Goal: Navigation & Orientation: Find specific page/section

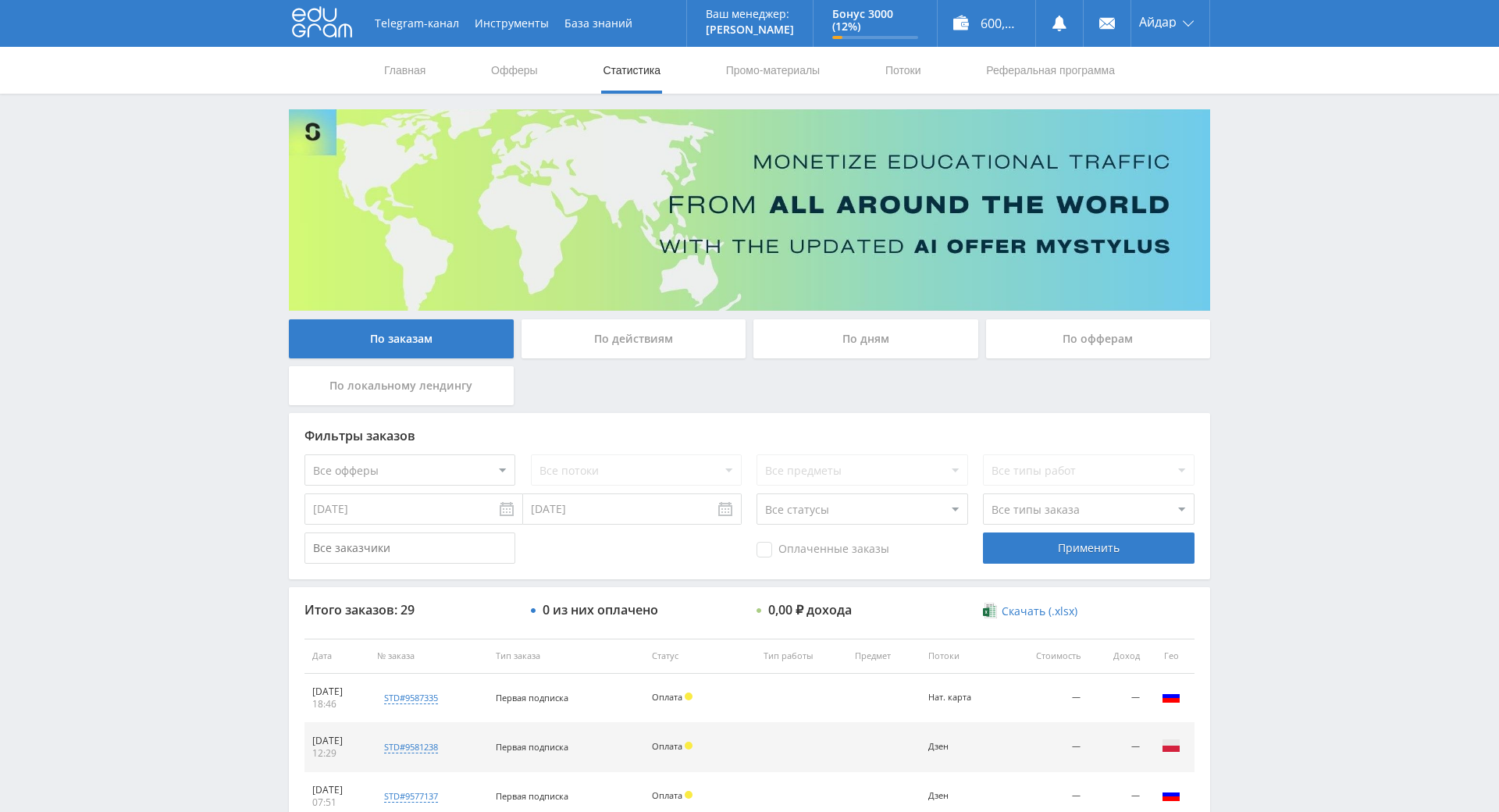
scroll to position [409, 0]
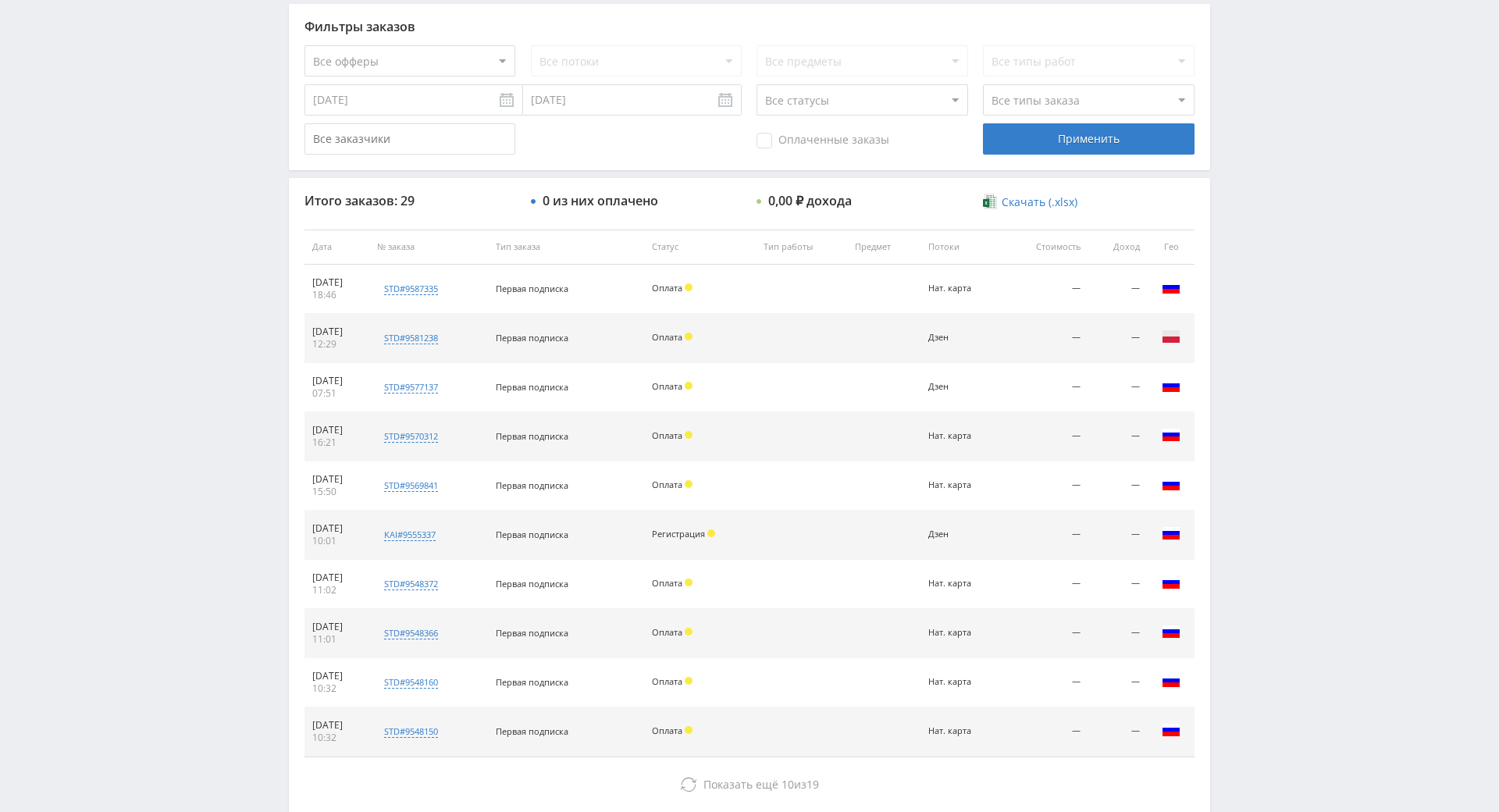
click at [1289, 473] on div "Telegram-канал Инструменты База знаний Ваш менеджер: [PERSON_NAME] Online @edug…" at bounding box center [750, 246] width 1499 height 1311
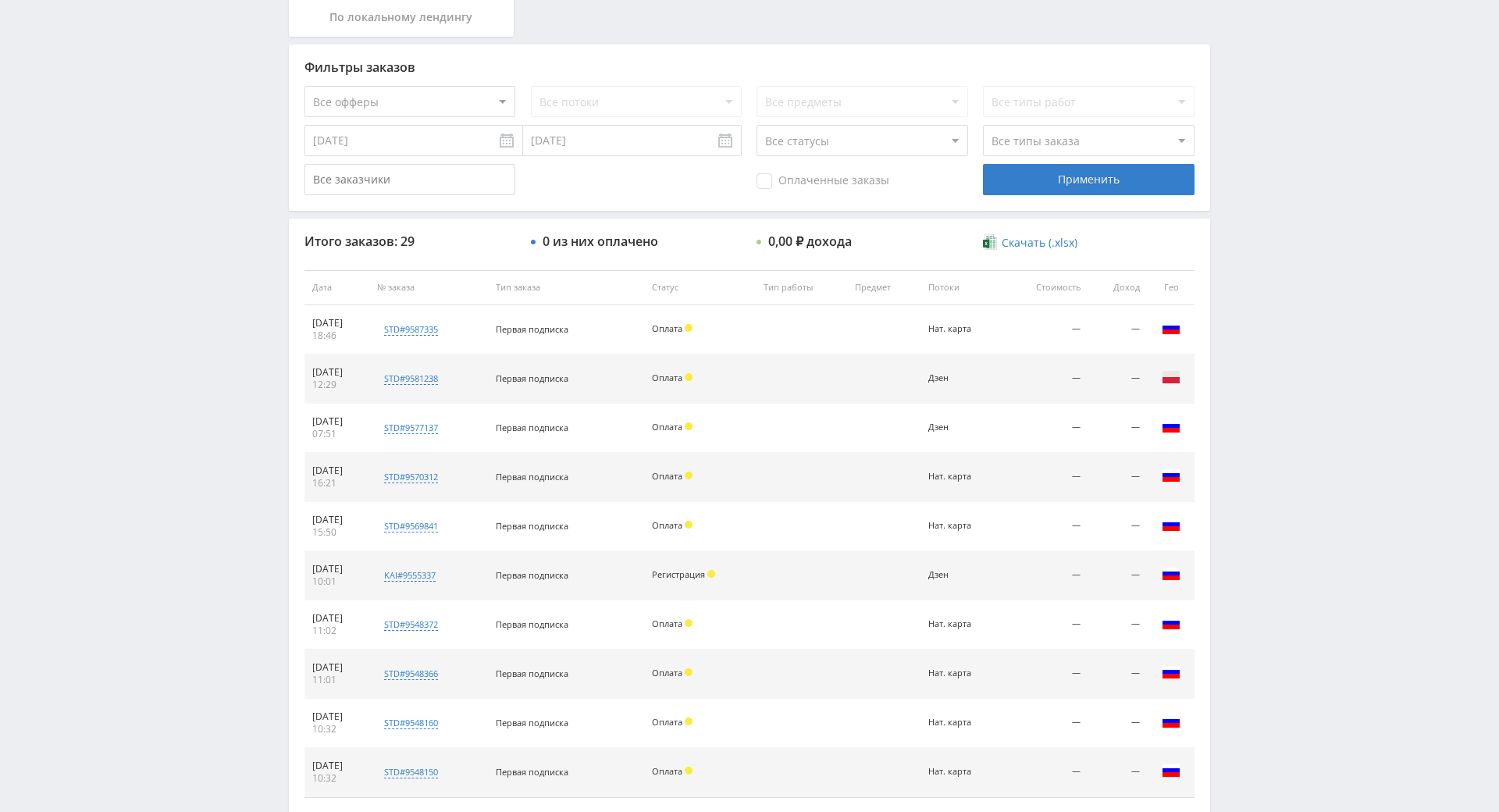
drag, startPoint x: 1259, startPoint y: 588, endPoint x: 1261, endPoint y: 670, distance: 82.0
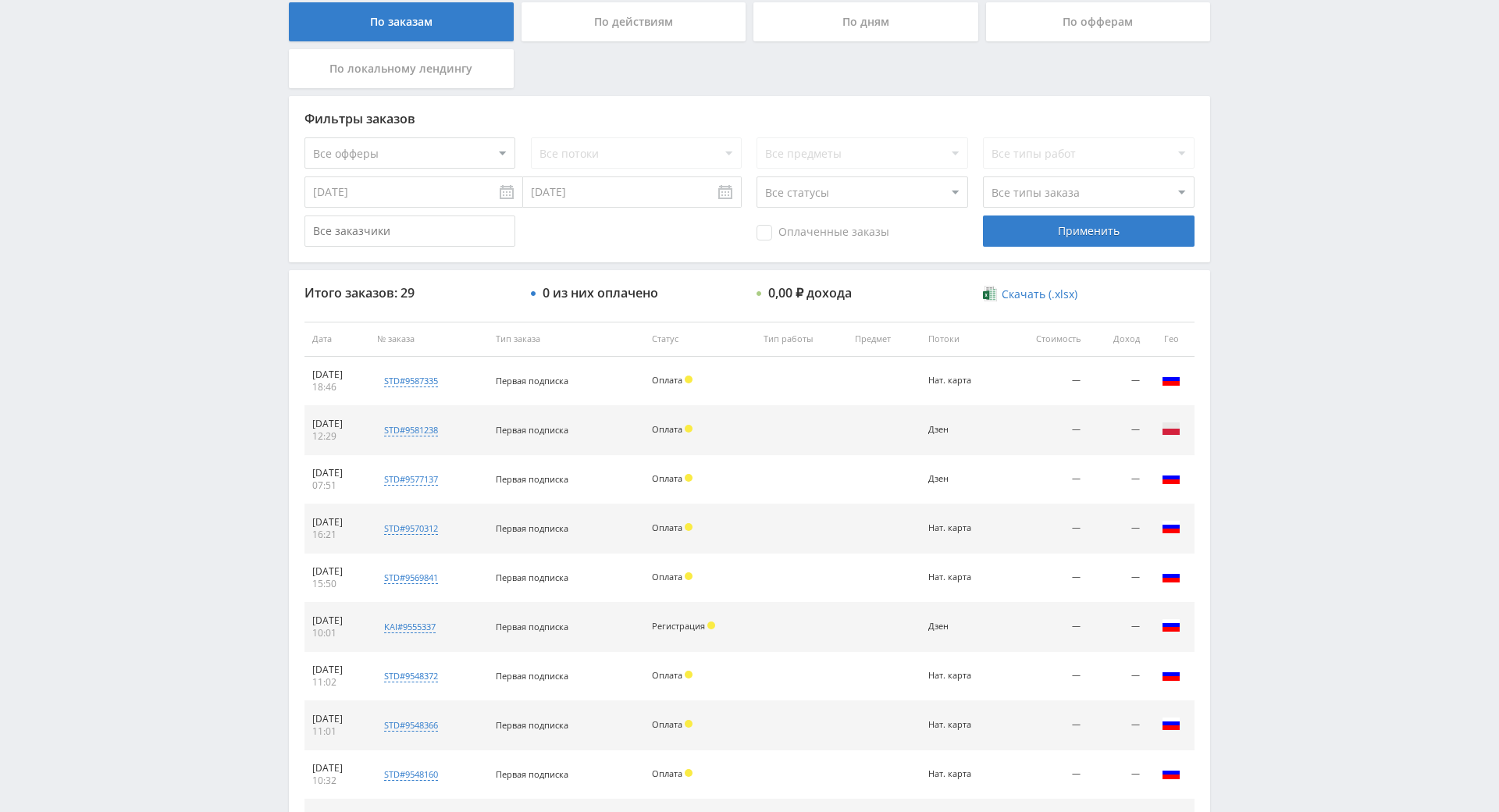
scroll to position [134, 0]
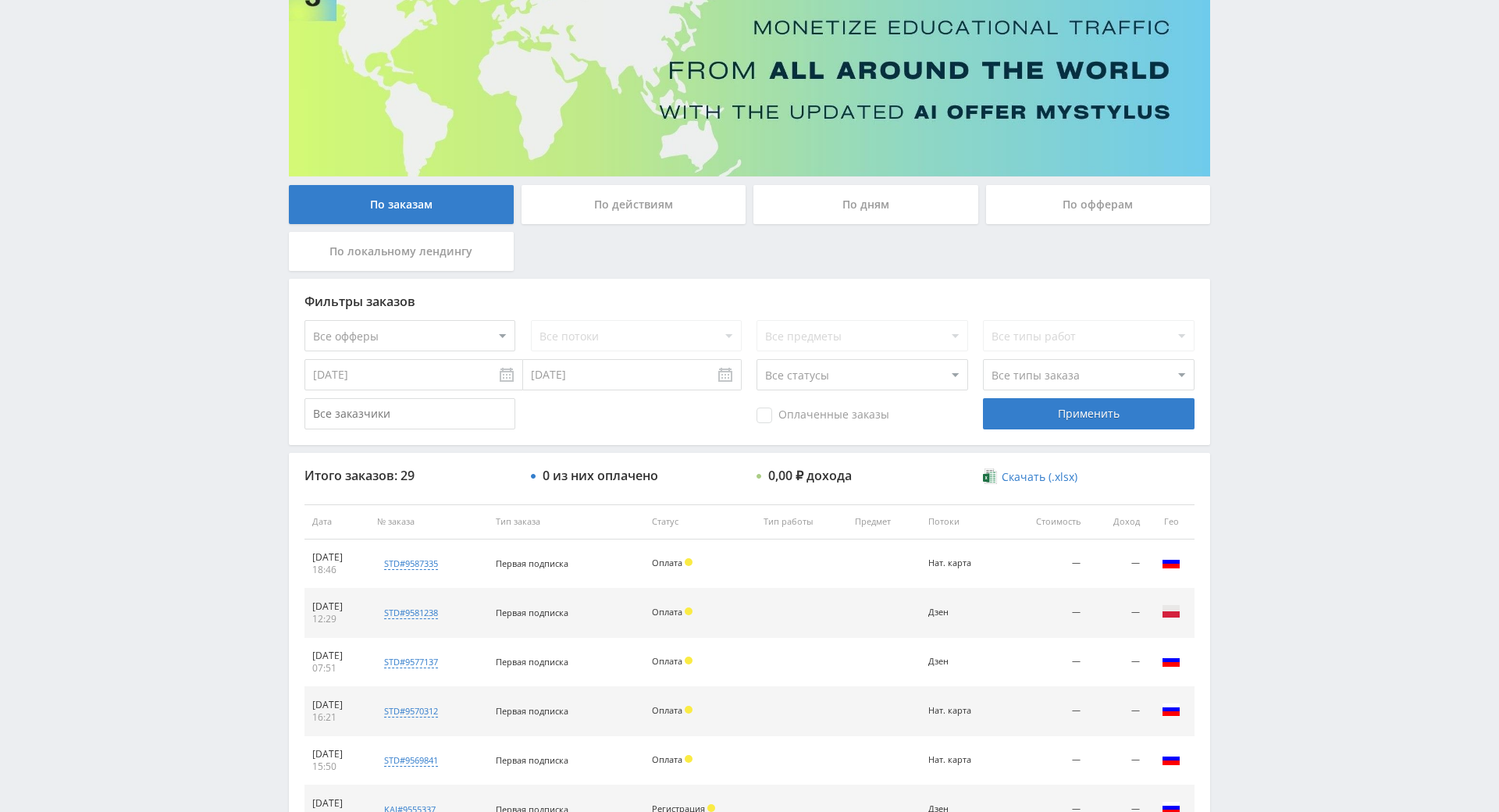
drag, startPoint x: 1261, startPoint y: 670, endPoint x: 1271, endPoint y: 533, distance: 137.4
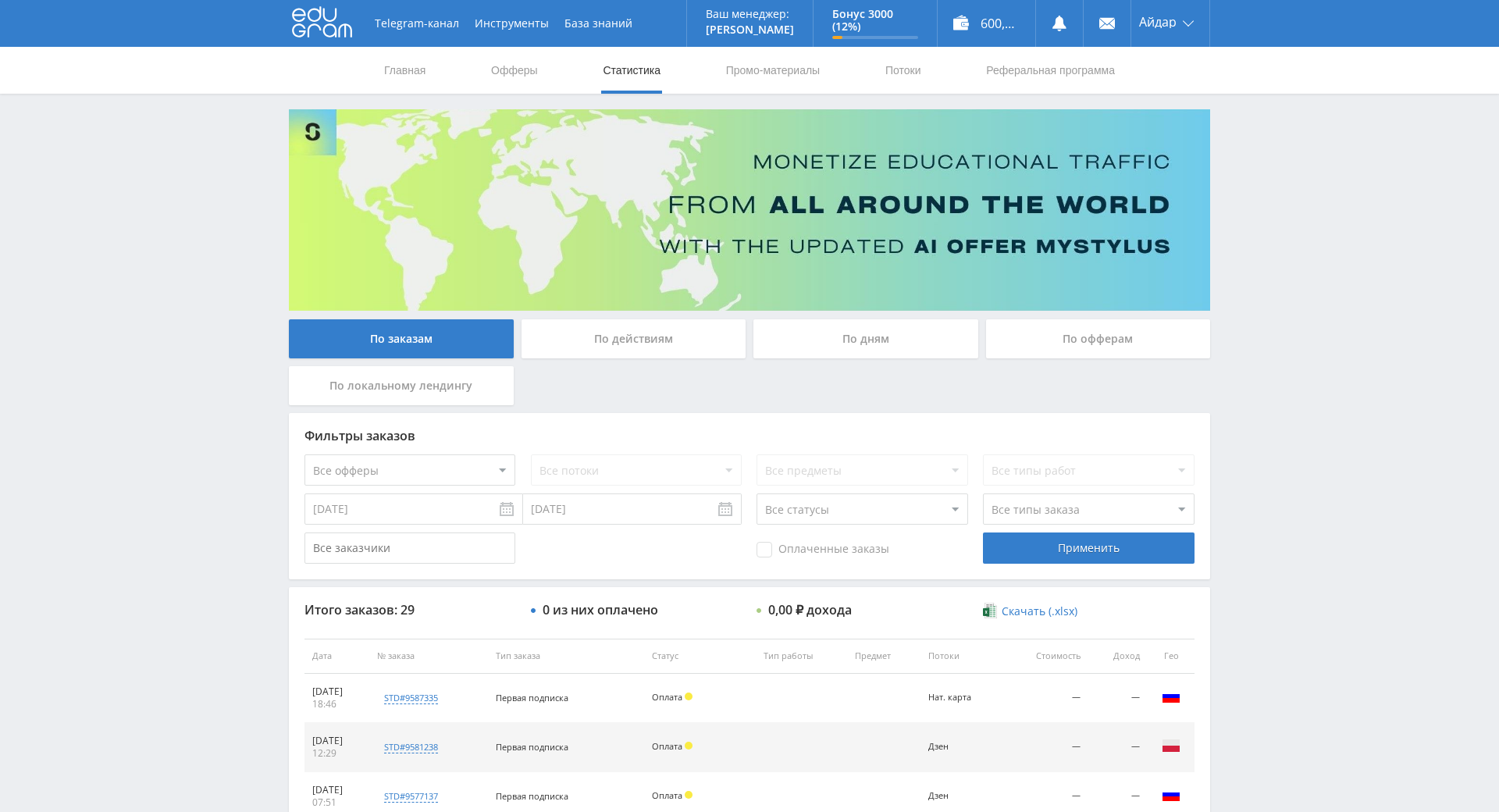
drag, startPoint x: 1271, startPoint y: 533, endPoint x: 1266, endPoint y: 409, distance: 124.1
click at [1267, 408] on div "Telegram-канал Инструменты База знаний Ваш менеджер: [PERSON_NAME] Online @edug…" at bounding box center [750, 655] width 1499 height 1311
drag, startPoint x: 1267, startPoint y: 408, endPoint x: 1285, endPoint y: 348, distance: 62.6
click at [1285, 348] on div "Telegram-канал Инструменты База знаний Ваш менеджер: [PERSON_NAME] Online @edug…" at bounding box center [750, 655] width 1499 height 1311
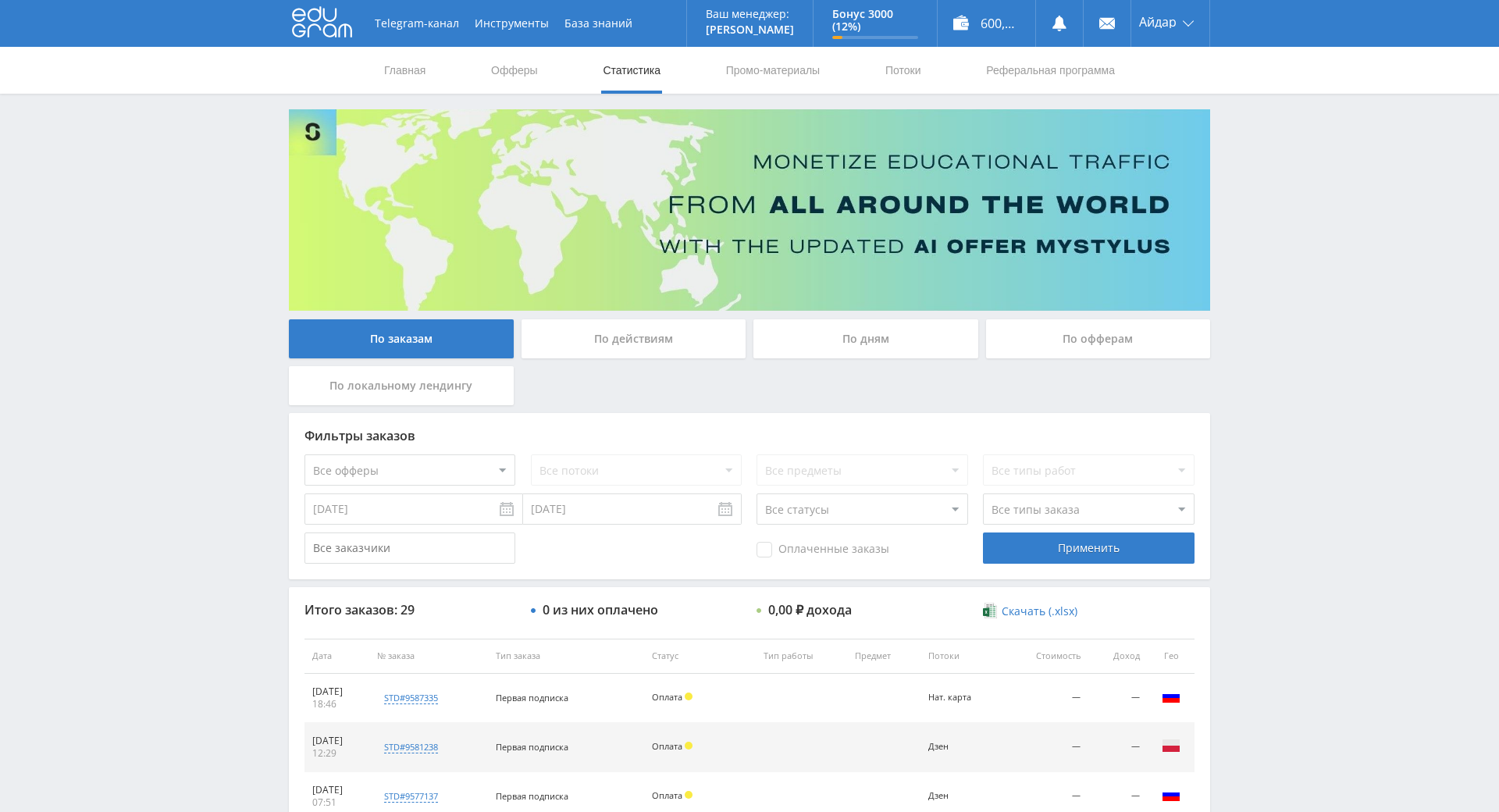
click at [1288, 286] on div "Telegram-канал Инструменты База знаний Ваш менеджер: [PERSON_NAME] Online @edug…" at bounding box center [750, 655] width 1499 height 1311
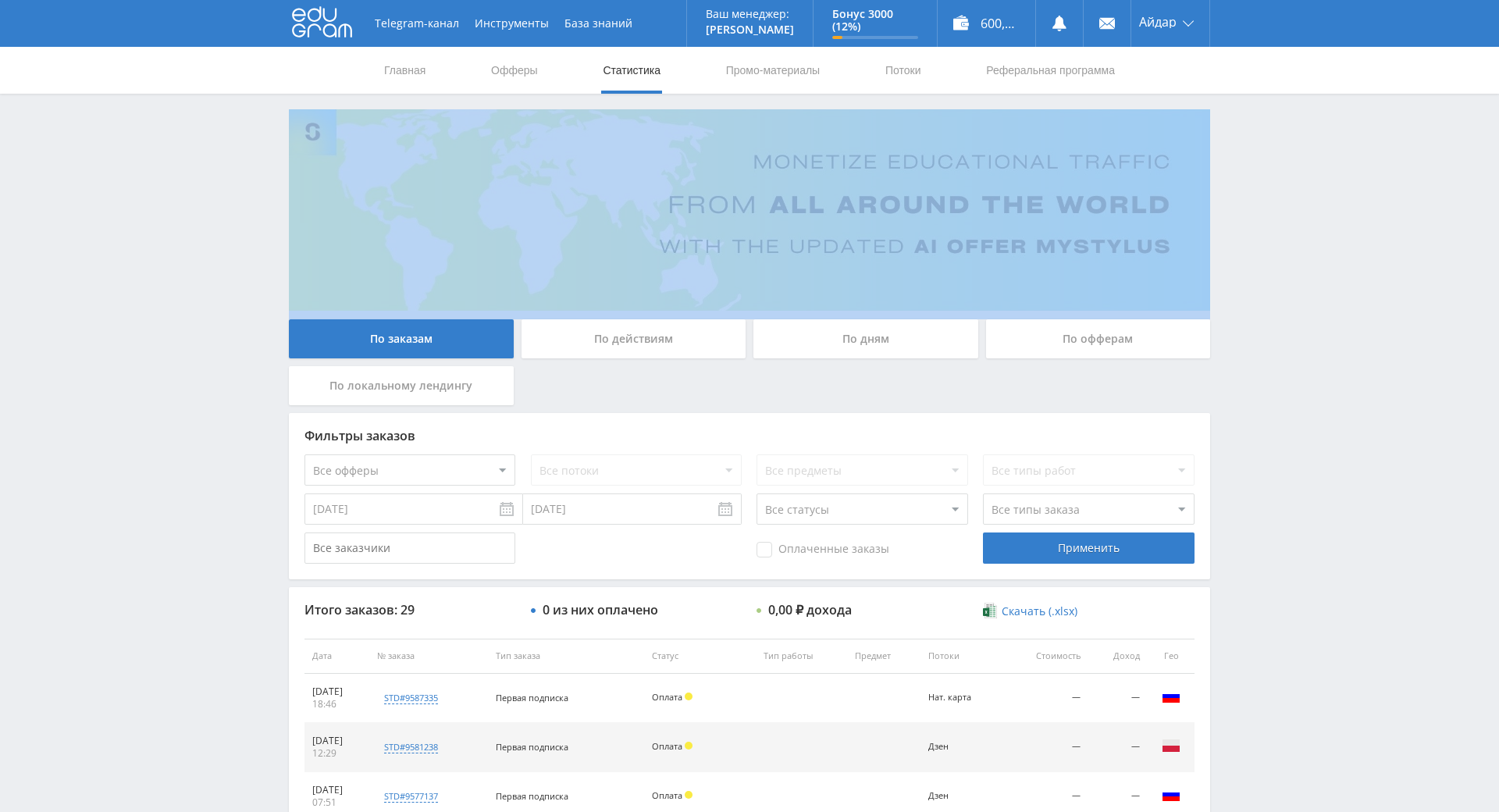
click at [1288, 285] on div "Telegram-канал Инструменты База знаний Ваш менеджер: [PERSON_NAME] Online @edug…" at bounding box center [750, 655] width 1499 height 1311
drag, startPoint x: 1288, startPoint y: 285, endPoint x: 1290, endPoint y: 263, distance: 22.1
click at [1290, 263] on div "Telegram-канал Инструменты База знаний Ваш менеджер: [PERSON_NAME] Online @edug…" at bounding box center [750, 655] width 1499 height 1311
drag, startPoint x: 1290, startPoint y: 263, endPoint x: 1290, endPoint y: 247, distance: 16.0
click at [1290, 260] on div "Telegram-канал Инструменты База знаний Ваш менеджер: [PERSON_NAME] Online @edug…" at bounding box center [750, 655] width 1499 height 1311
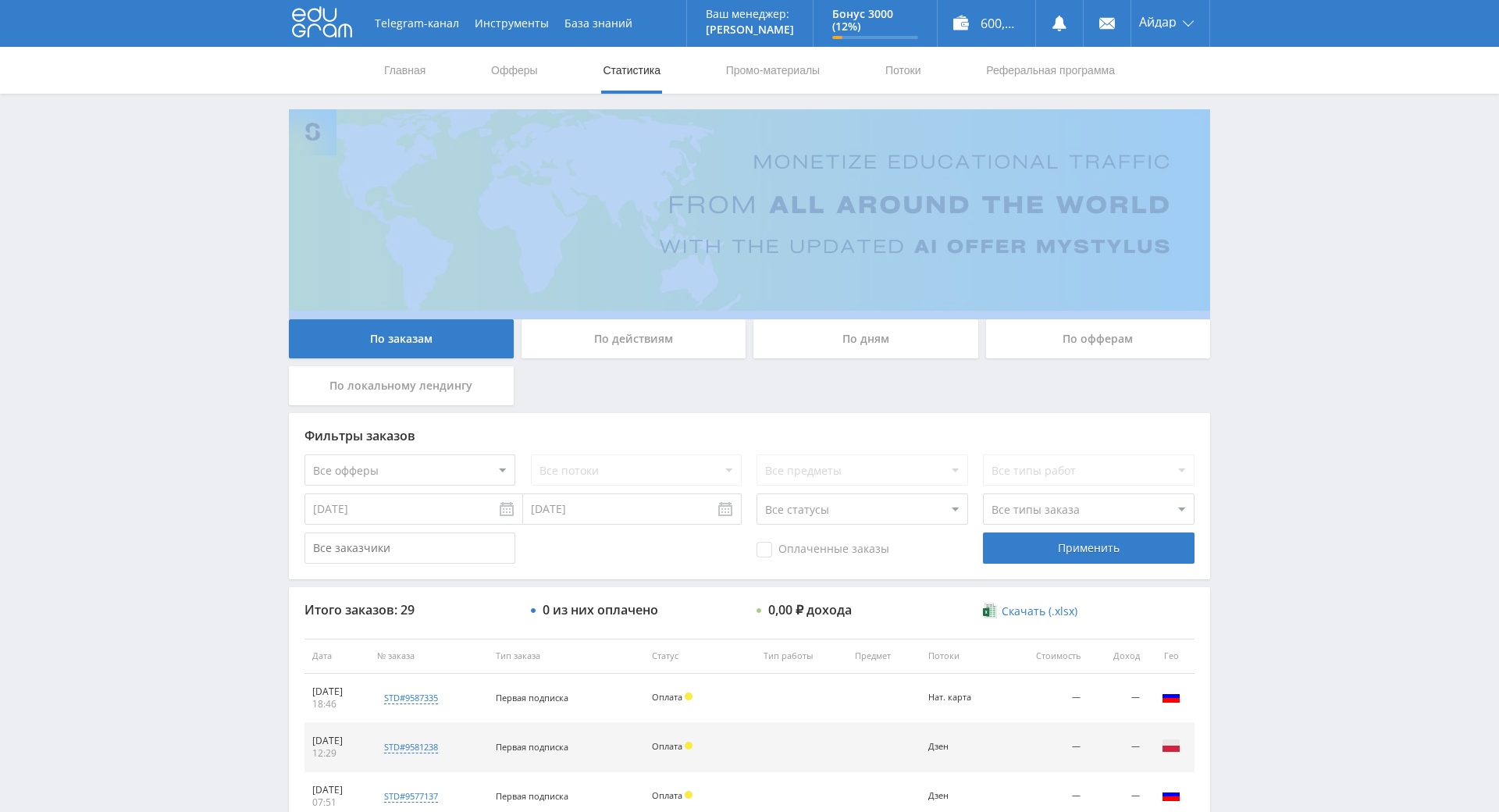
click at [1290, 247] on div "Telegram-канал Инструменты База знаний Ваш менеджер: [PERSON_NAME] Online @edug…" at bounding box center [750, 655] width 1499 height 1311
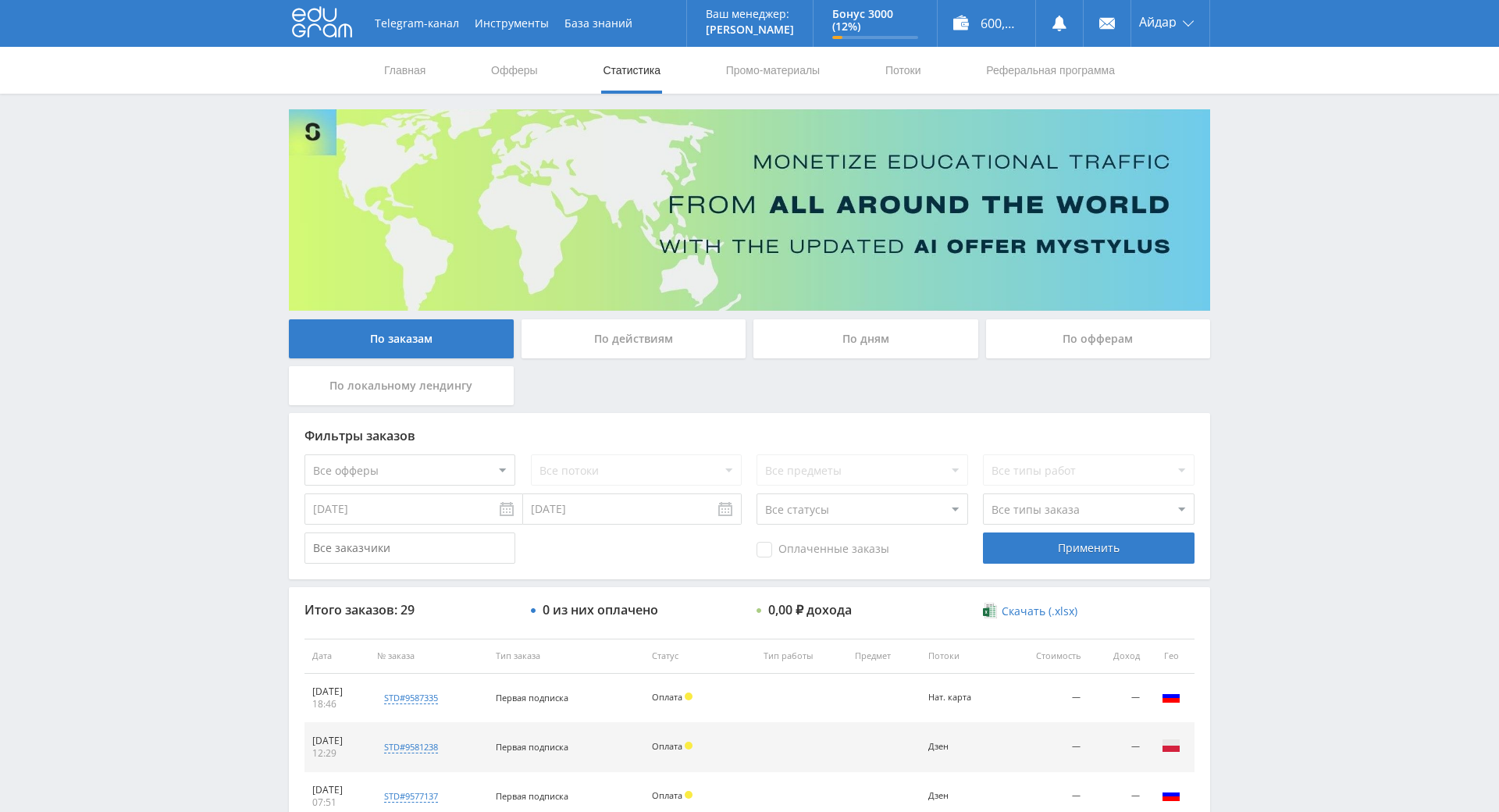
click at [1288, 238] on div "Telegram-канал Инструменты База знаний Ваш менеджер: [PERSON_NAME] Online @edug…" at bounding box center [750, 655] width 1499 height 1311
click at [1278, 436] on div "Telegram-канал Инструменты База знаний Ваш менеджер: [PERSON_NAME] Online @edug…" at bounding box center [750, 655] width 1499 height 1311
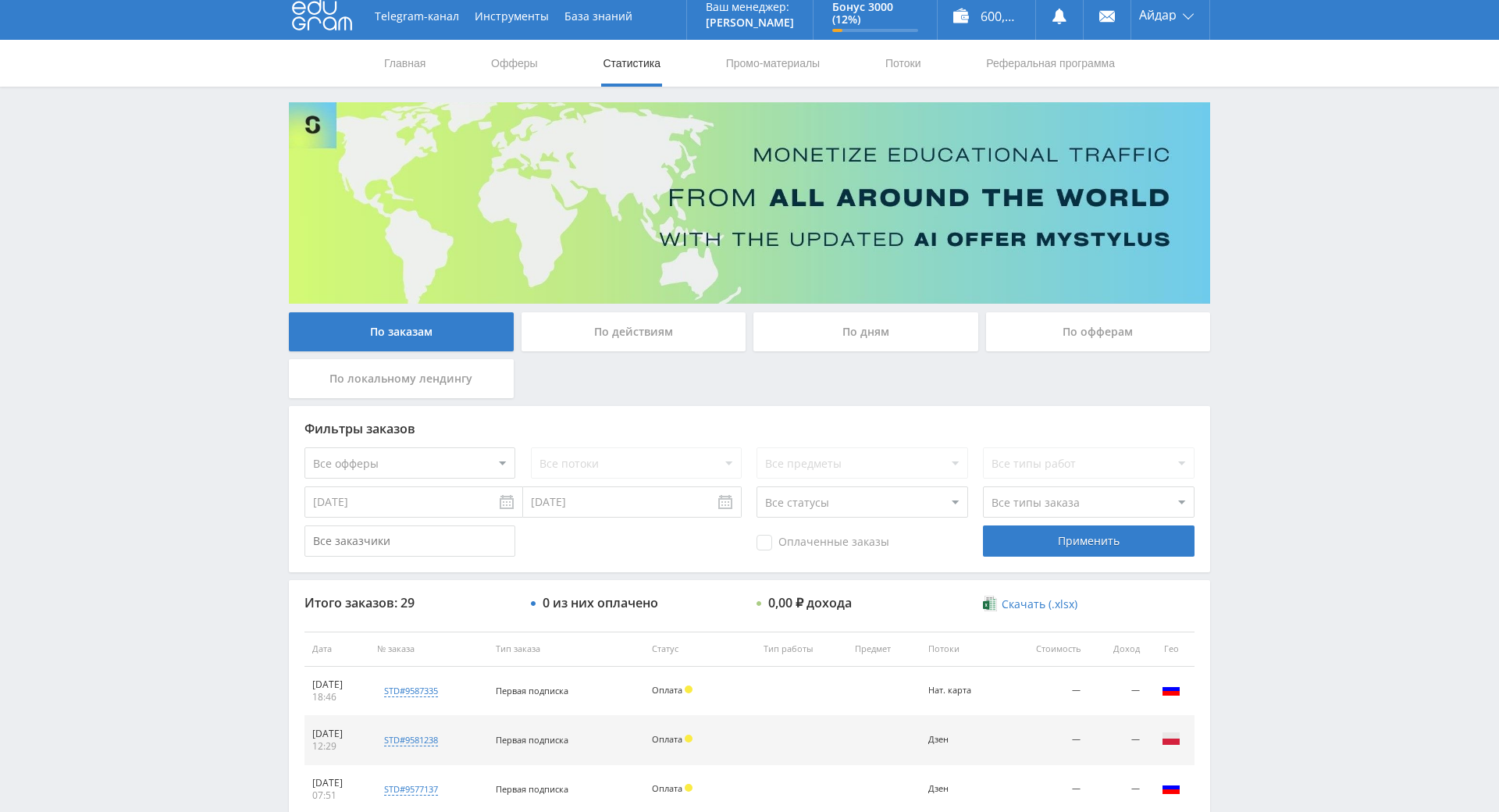
drag, startPoint x: 1217, startPoint y: 618, endPoint x: 1223, endPoint y: 633, distance: 16.2
drag, startPoint x: 1252, startPoint y: 587, endPoint x: 1244, endPoint y: 521, distance: 66.5
click at [1252, 586] on div "Telegram-канал Инструменты База знаний Ваш менеджер: [PERSON_NAME] Online @edug…" at bounding box center [750, 648] width 1499 height 1311
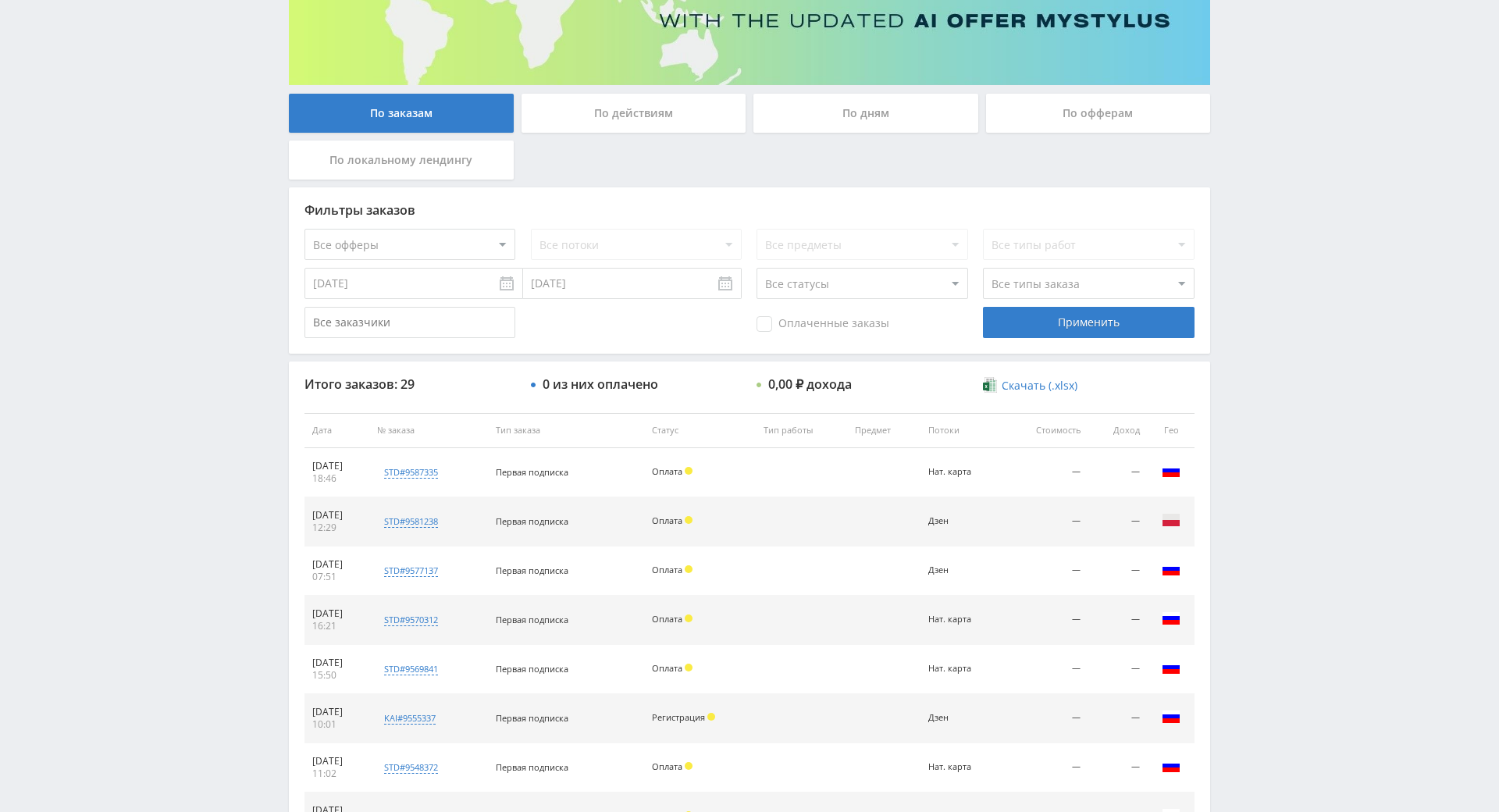
drag, startPoint x: 1273, startPoint y: 441, endPoint x: 1297, endPoint y: 557, distance: 118.5
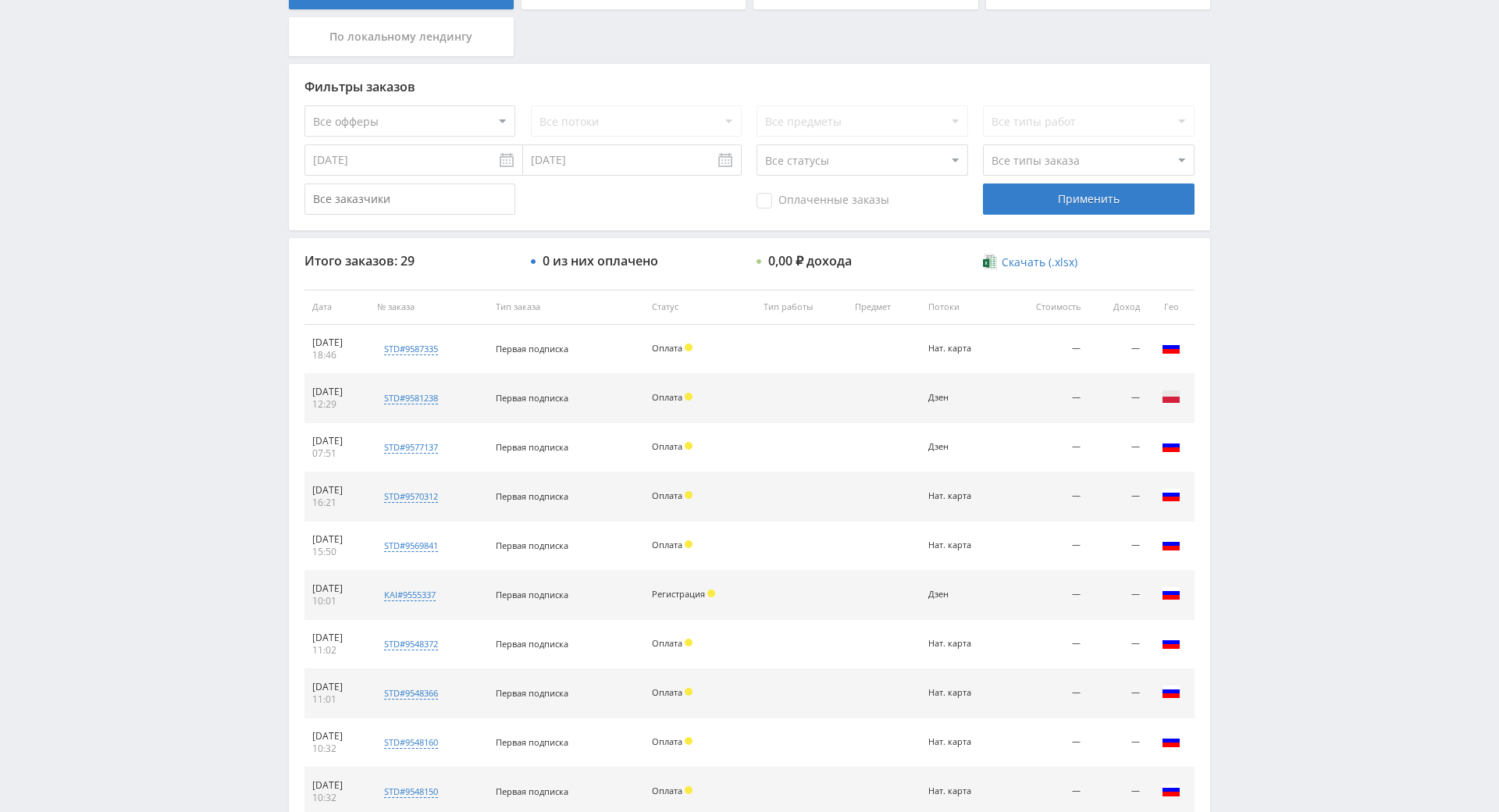
scroll to position [125, 0]
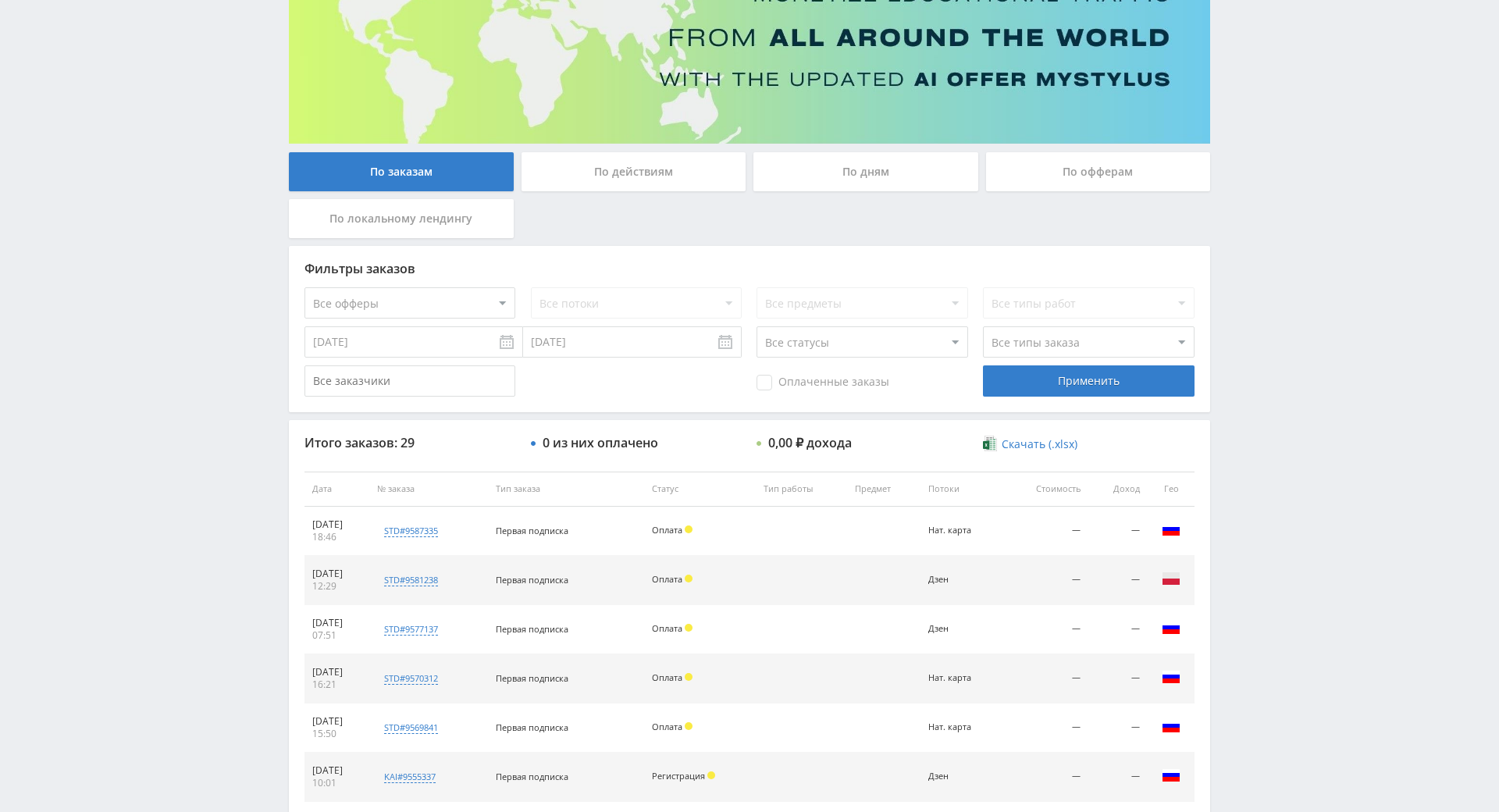
drag, startPoint x: 1266, startPoint y: 495, endPoint x: 1265, endPoint y: 350, distance: 145.0
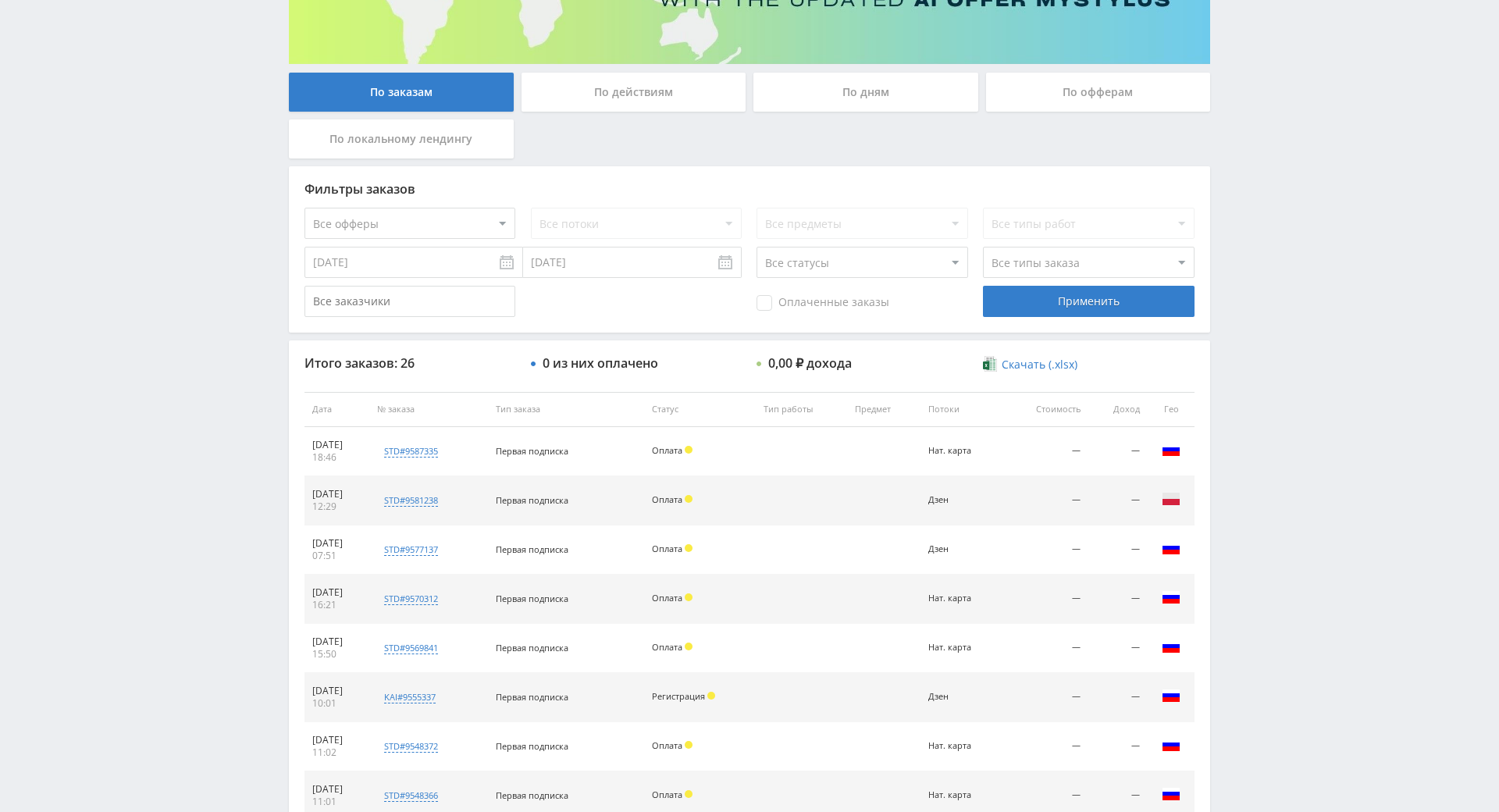
scroll to position [267, 0]
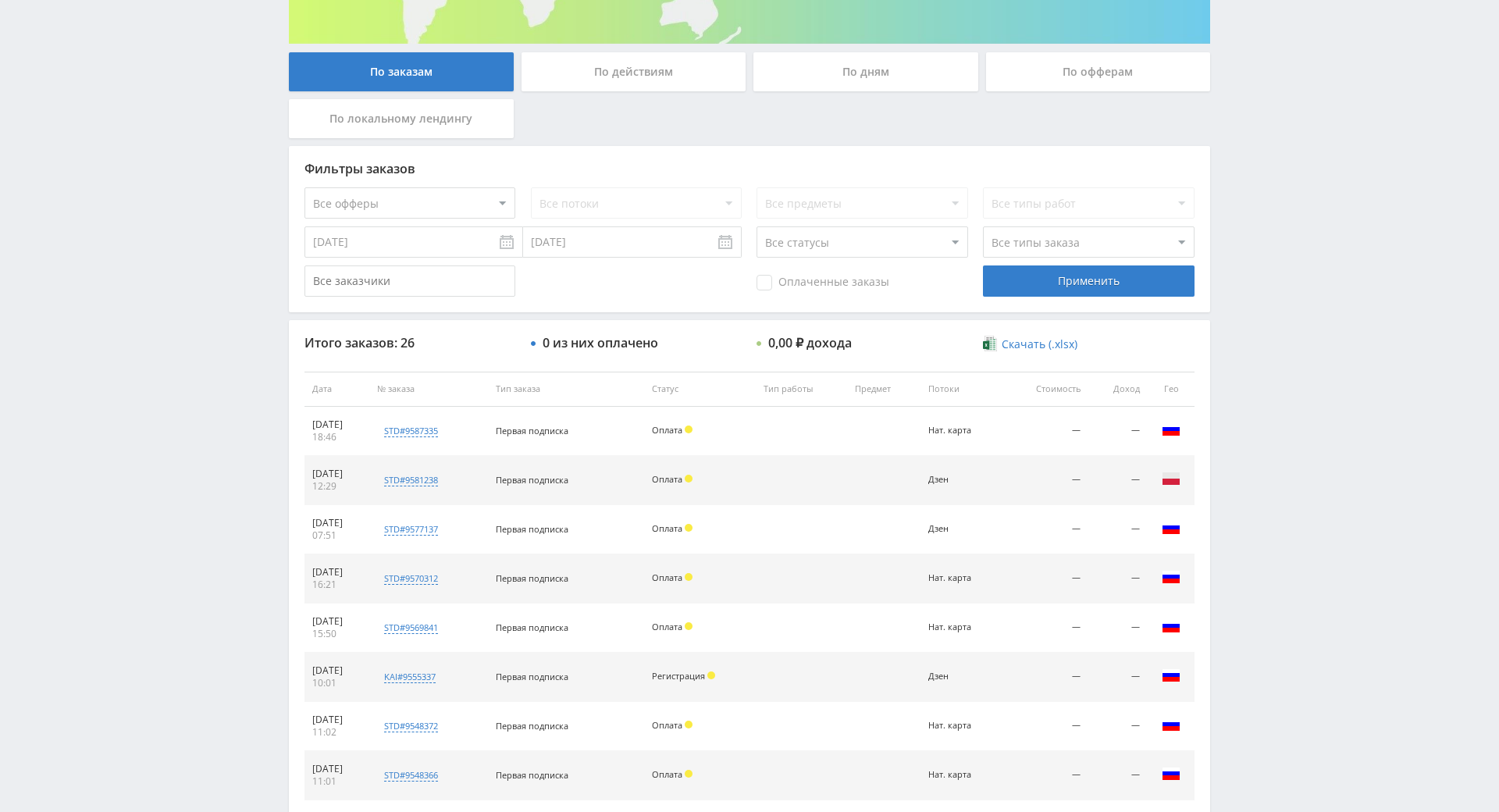
drag, startPoint x: 1328, startPoint y: 593, endPoint x: 1292, endPoint y: 602, distance: 37.1
